Goal: Information Seeking & Learning: Learn about a topic

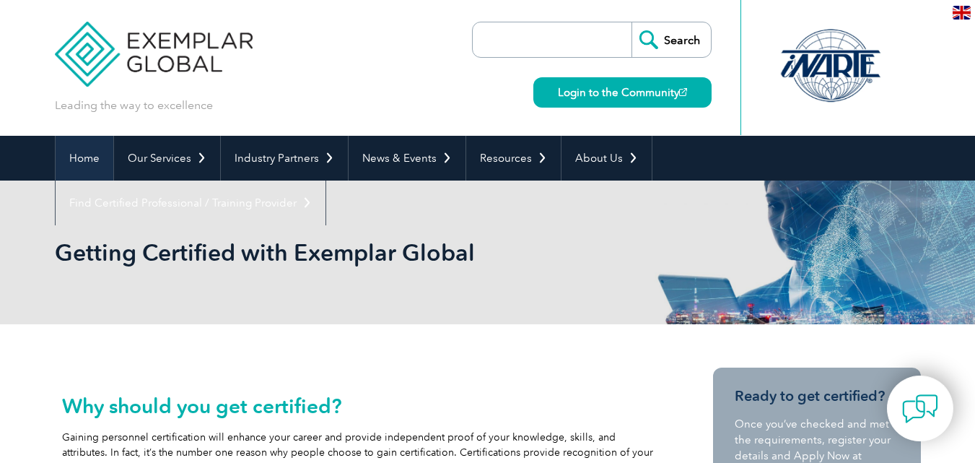
click at [84, 168] on link "Home" at bounding box center [85, 158] width 58 height 45
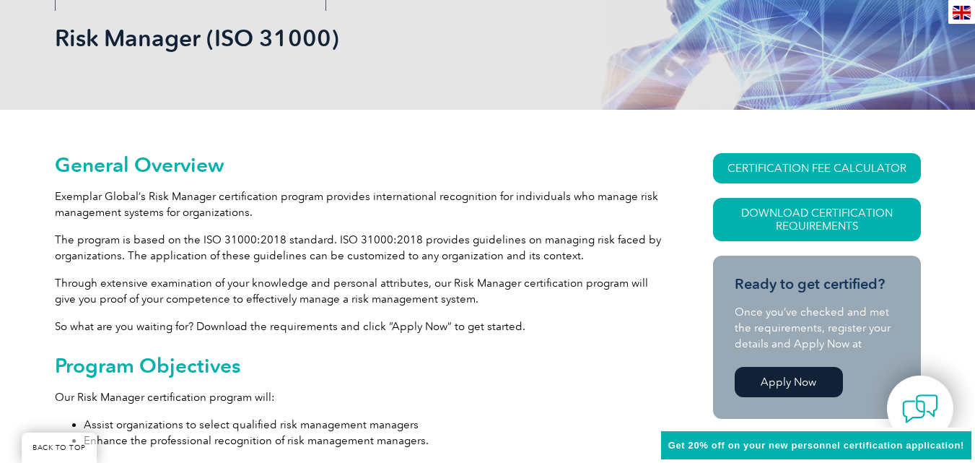
scroll to position [216, 0]
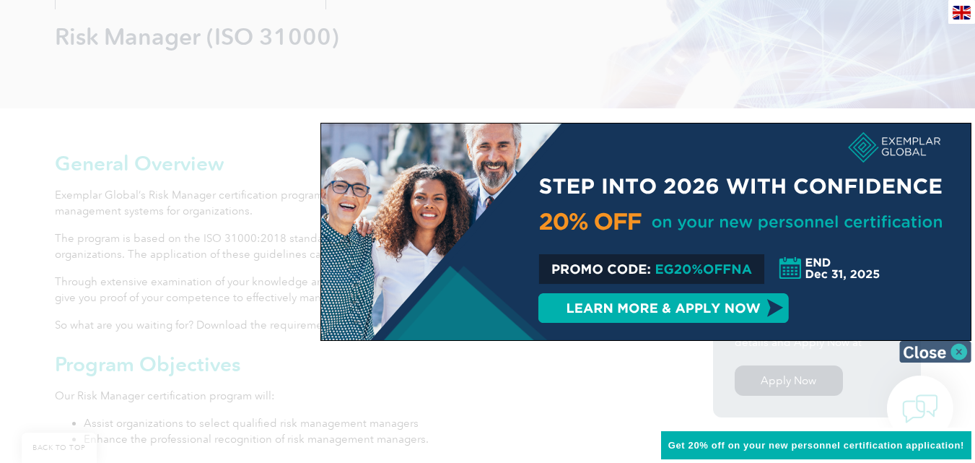
click at [957, 352] on img at bounding box center [935, 352] width 72 height 22
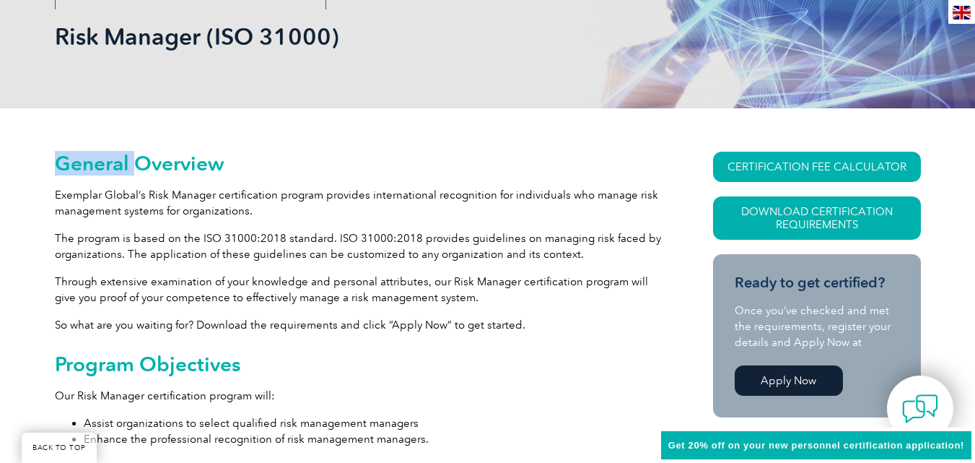
drag, startPoint x: 957, startPoint y: 352, endPoint x: 534, endPoint y: 166, distance: 461.9
click at [462, 168] on h2 "General Overview" at bounding box center [358, 163] width 606 height 23
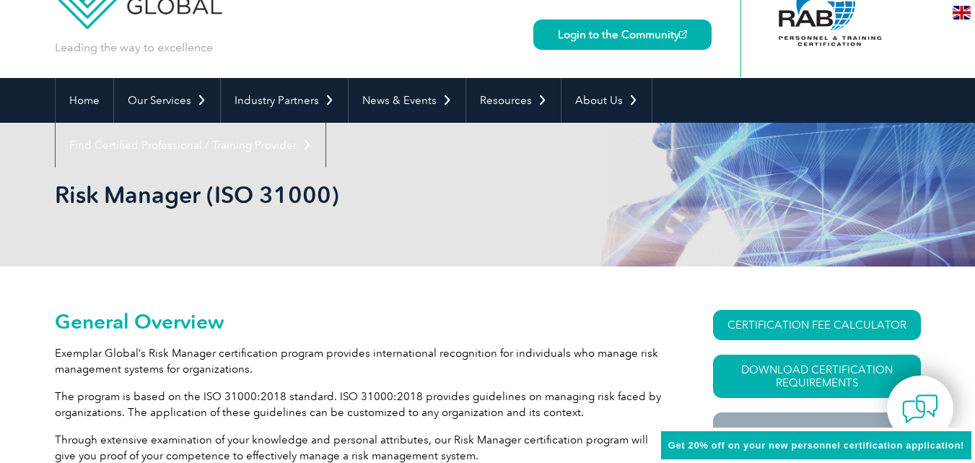
scroll to position [57, 0]
